Goal: Task Accomplishment & Management: Manage account settings

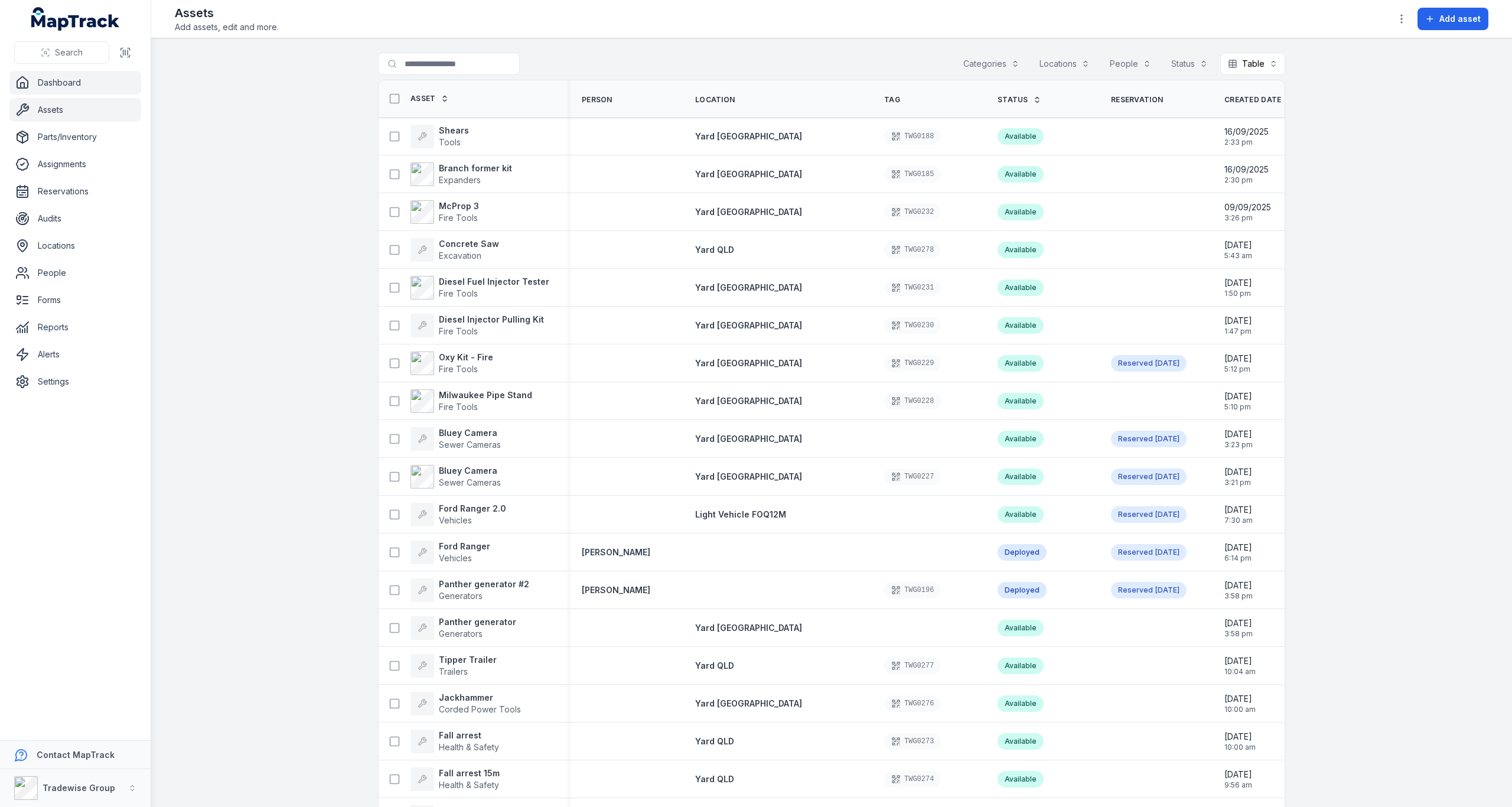
click at [70, 84] on link "Dashboard" at bounding box center [75, 83] width 132 height 23
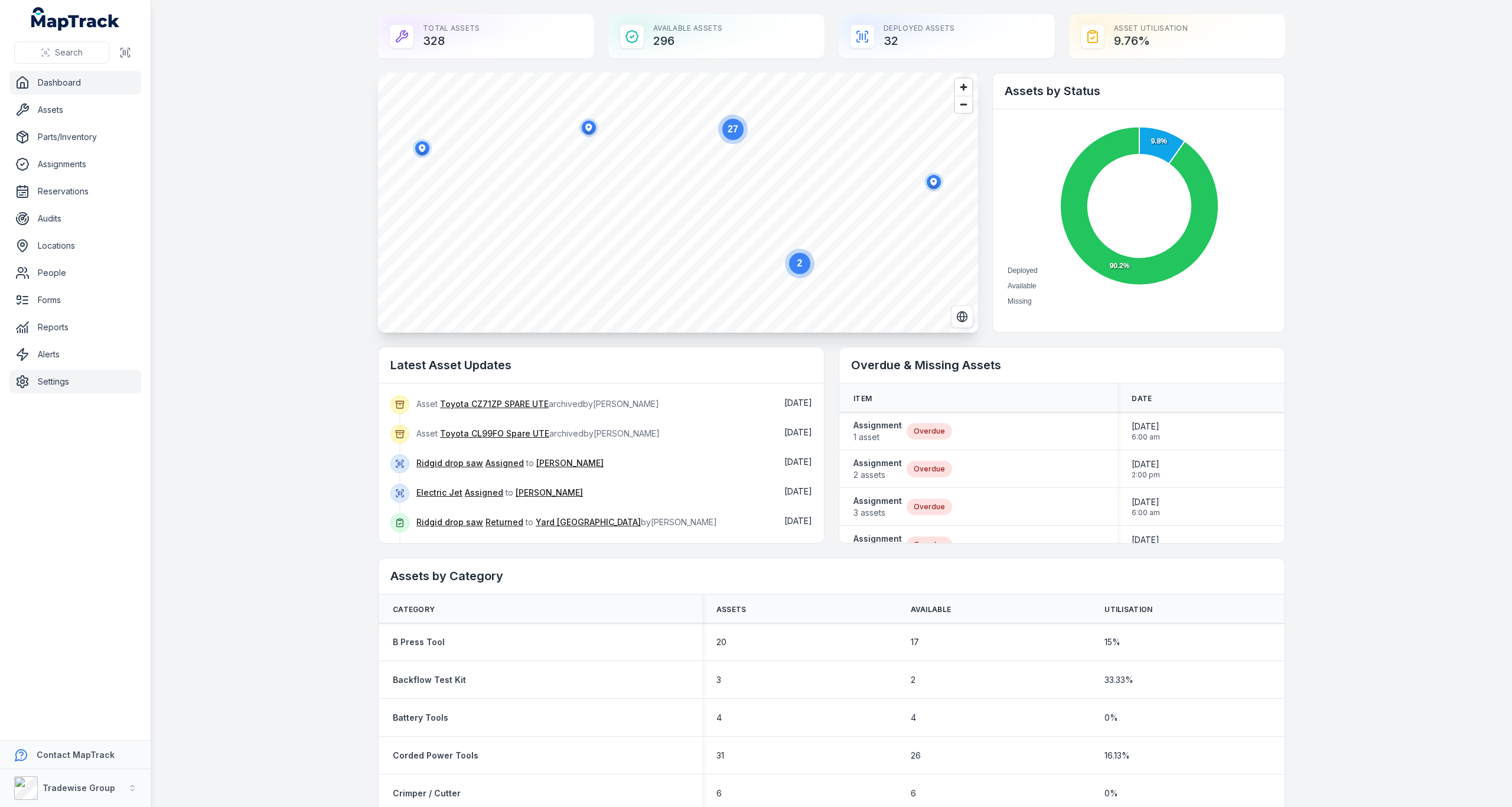
click at [52, 378] on link "Settings" at bounding box center [75, 382] width 132 height 23
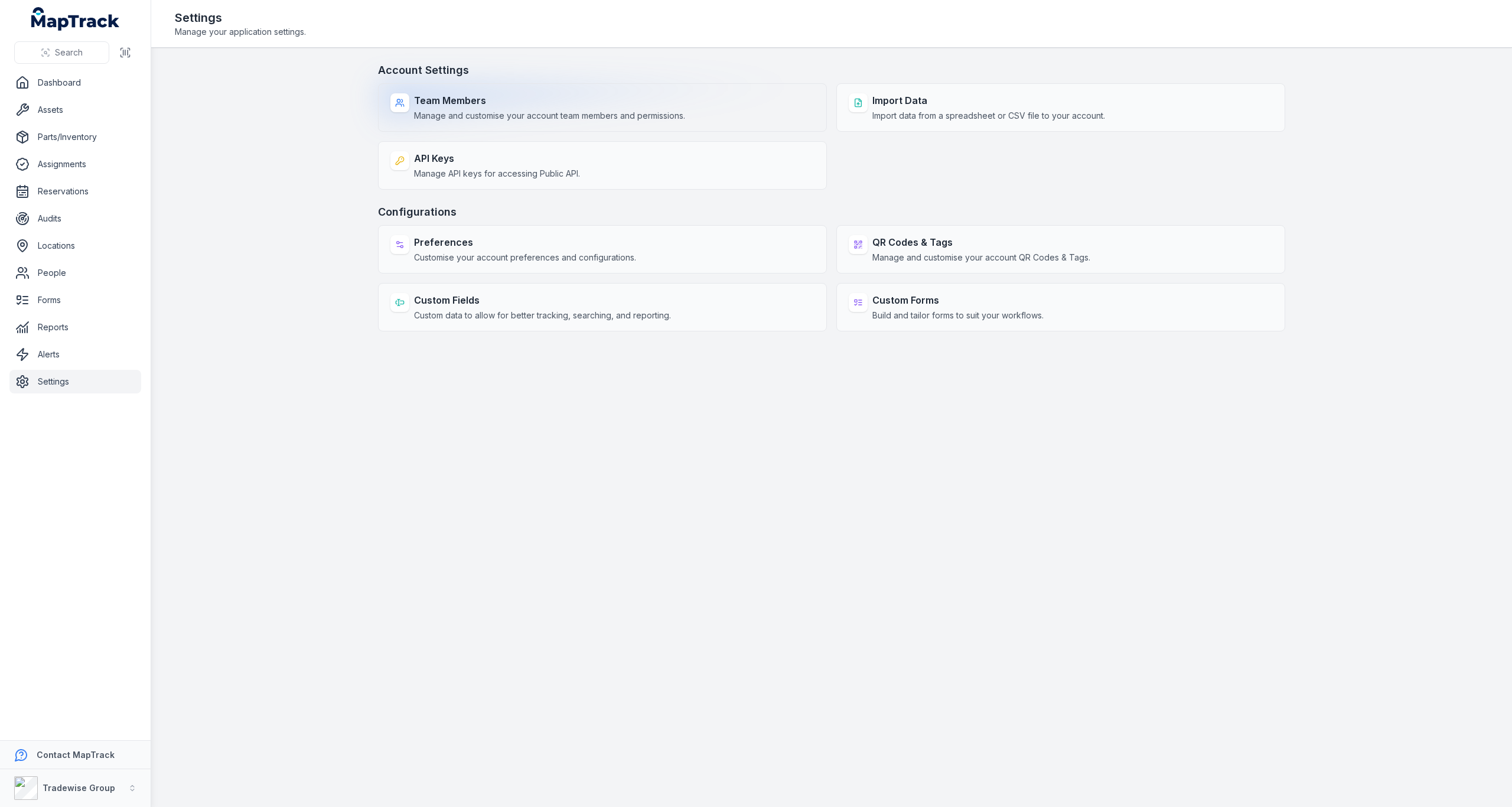
click at [508, 97] on strong "Team Members" at bounding box center [549, 100] width 271 height 14
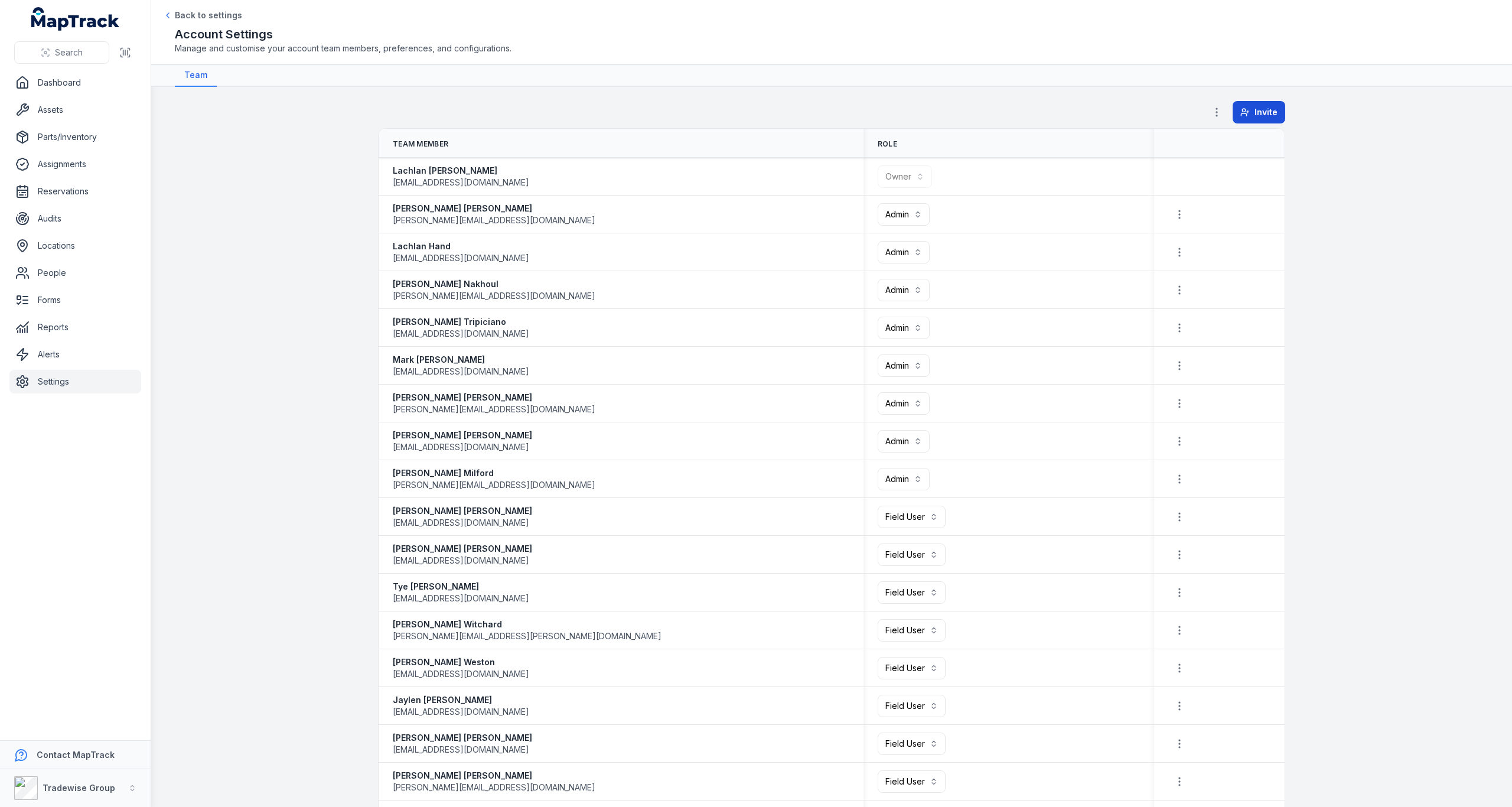
click at [1270, 112] on span "Invite" at bounding box center [1266, 112] width 23 height 12
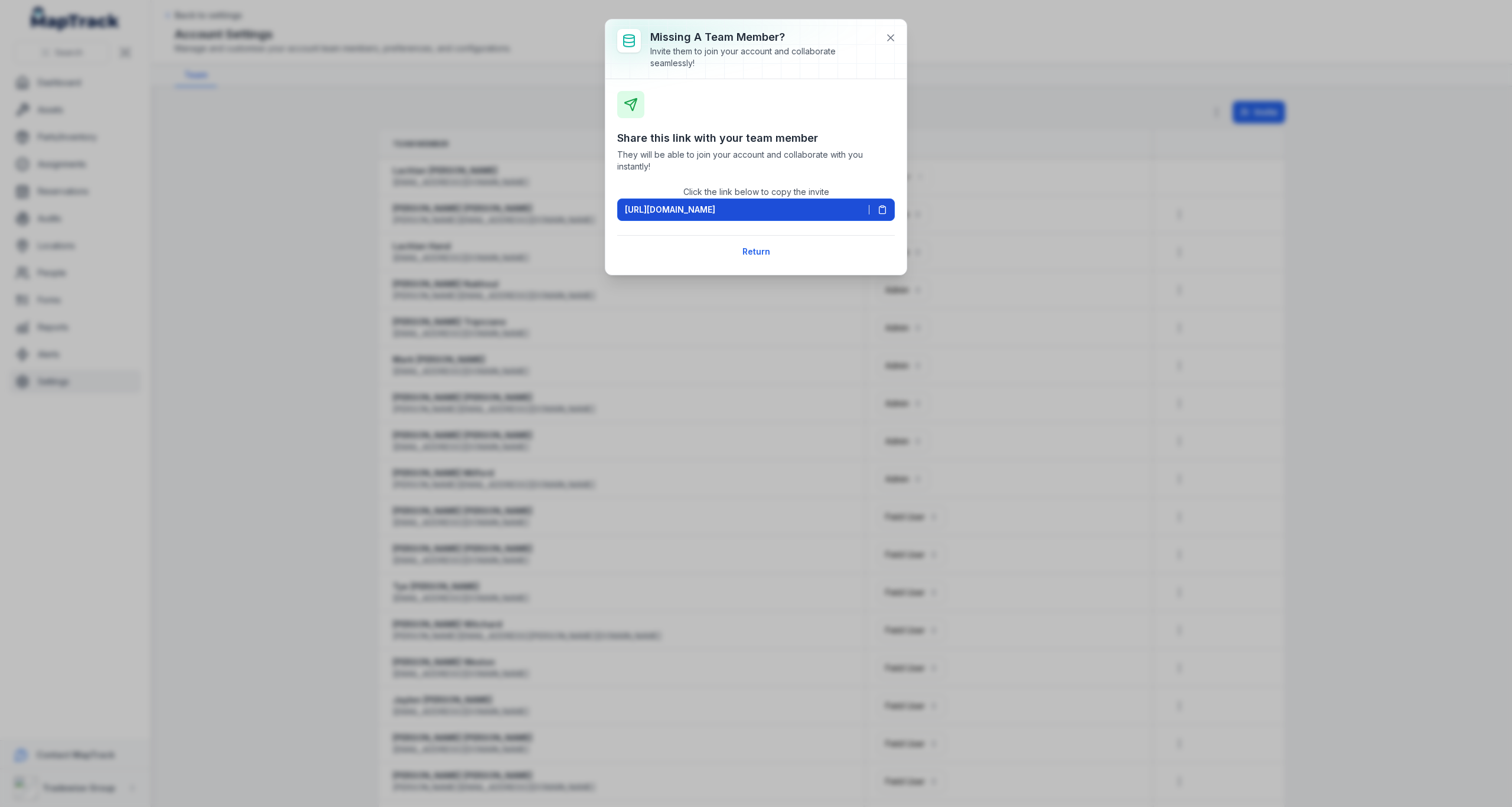
click at [885, 209] on icon at bounding box center [882, 211] width 7 height 7
click at [888, 36] on icon at bounding box center [890, 38] width 6 height 6
